Goal: Transaction & Acquisition: Register for event/course

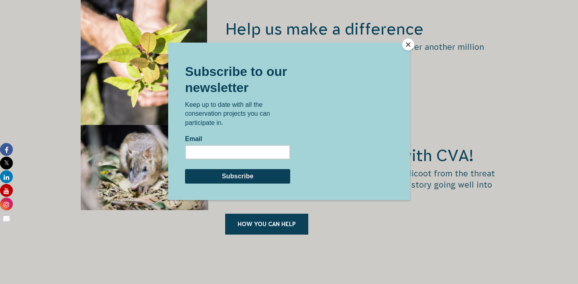
scroll to position [1261, 0]
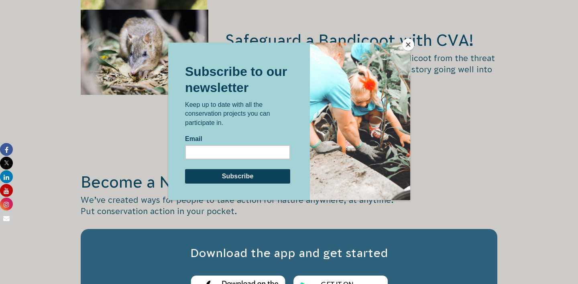
click at [411, 43] on button "Close" at bounding box center [408, 45] width 12 height 12
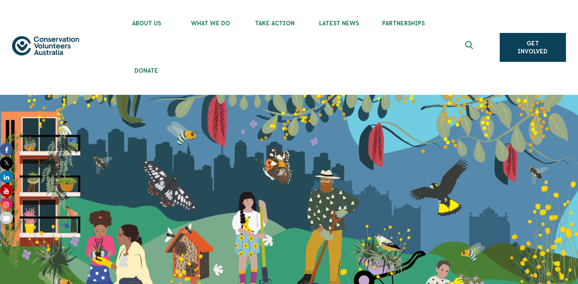
scroll to position [0, 0]
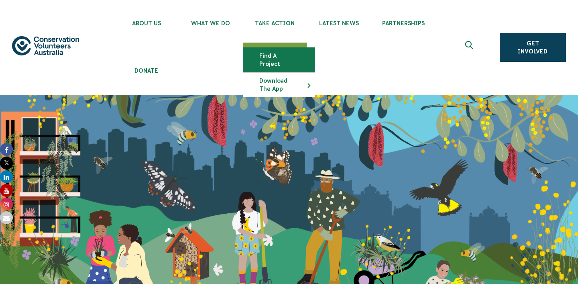
click at [283, 55] on link "Find a project" at bounding box center [278, 60] width 71 height 24
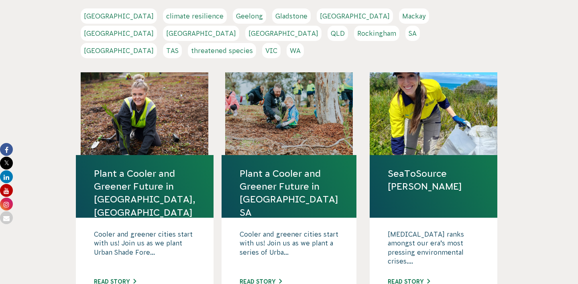
scroll to position [177, 0]
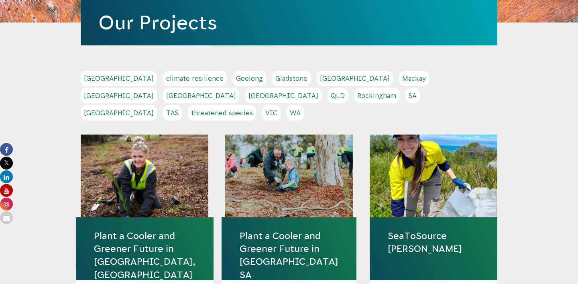
click at [304, 105] on link "WA" at bounding box center [295, 112] width 17 height 15
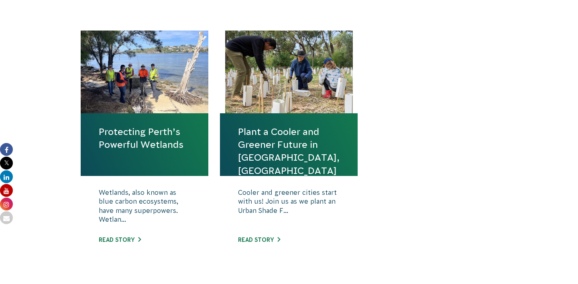
scroll to position [324, 0]
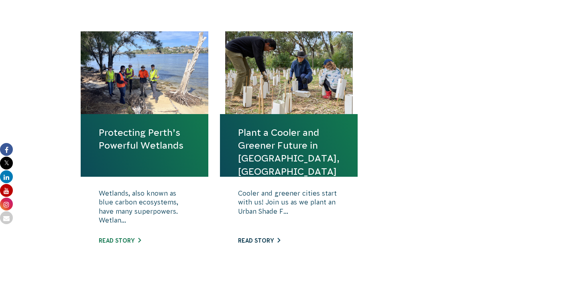
click at [266, 237] on link "Read story" at bounding box center [259, 240] width 42 height 6
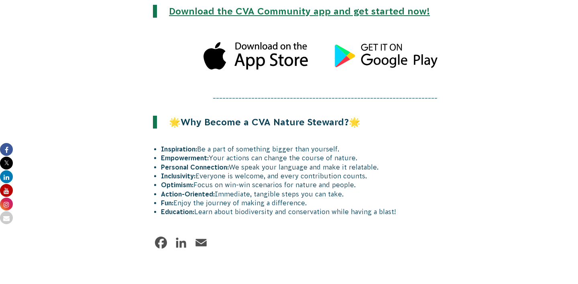
scroll to position [1110, 0]
